Goal: Find specific page/section: Find specific page/section

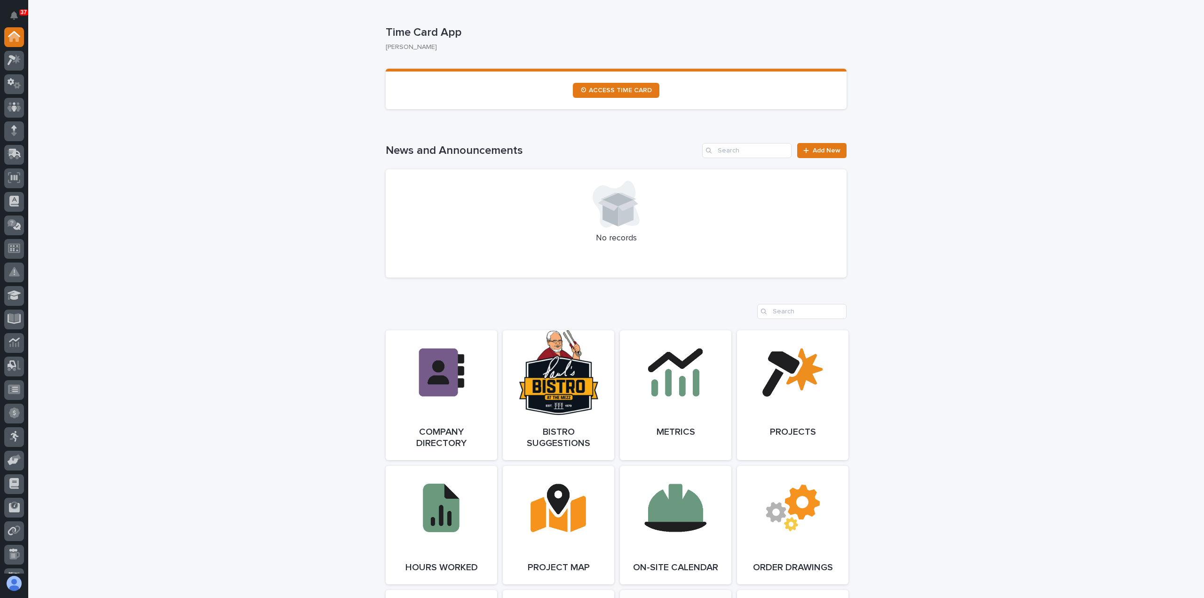
scroll to position [800, 0]
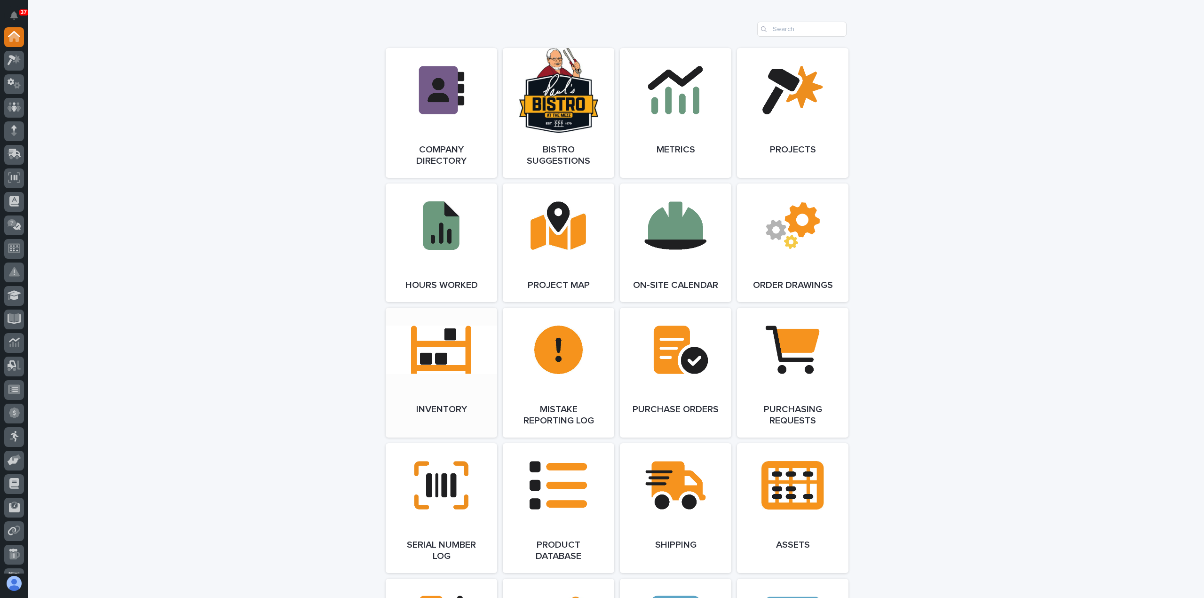
click at [438, 352] on link "Open Link" at bounding box center [441, 373] width 111 height 130
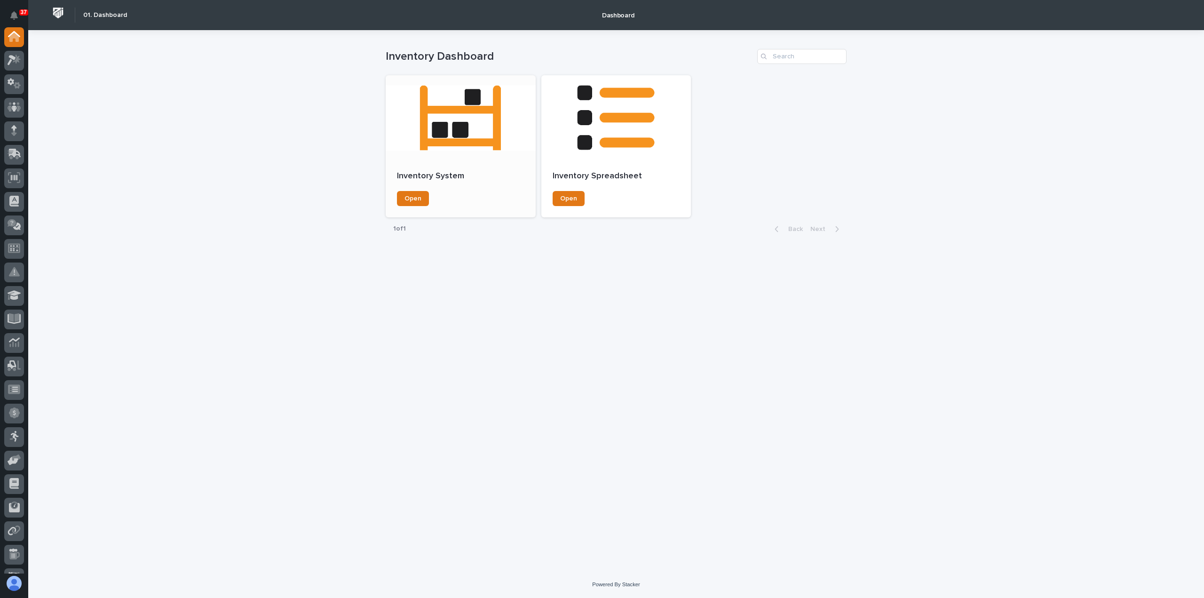
click at [476, 154] on div at bounding box center [461, 117] width 150 height 85
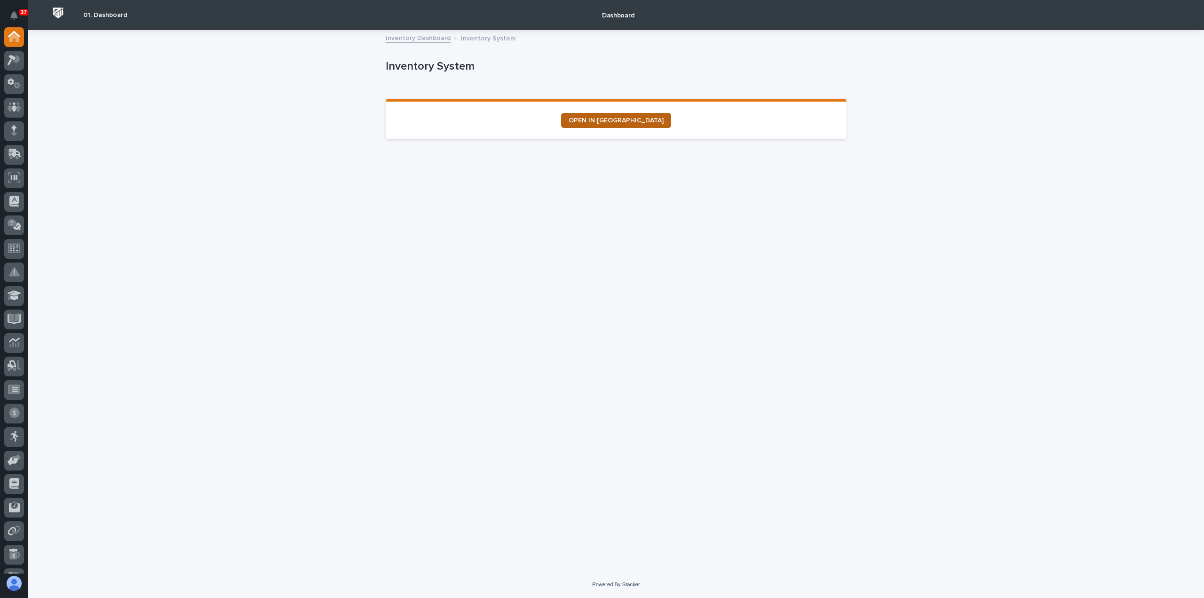
click at [613, 116] on link "OPEN IN [GEOGRAPHIC_DATA]" at bounding box center [616, 120] width 110 height 15
click at [607, 125] on link "OPEN IN [GEOGRAPHIC_DATA]" at bounding box center [616, 120] width 110 height 15
